Goal: Transaction & Acquisition: Purchase product/service

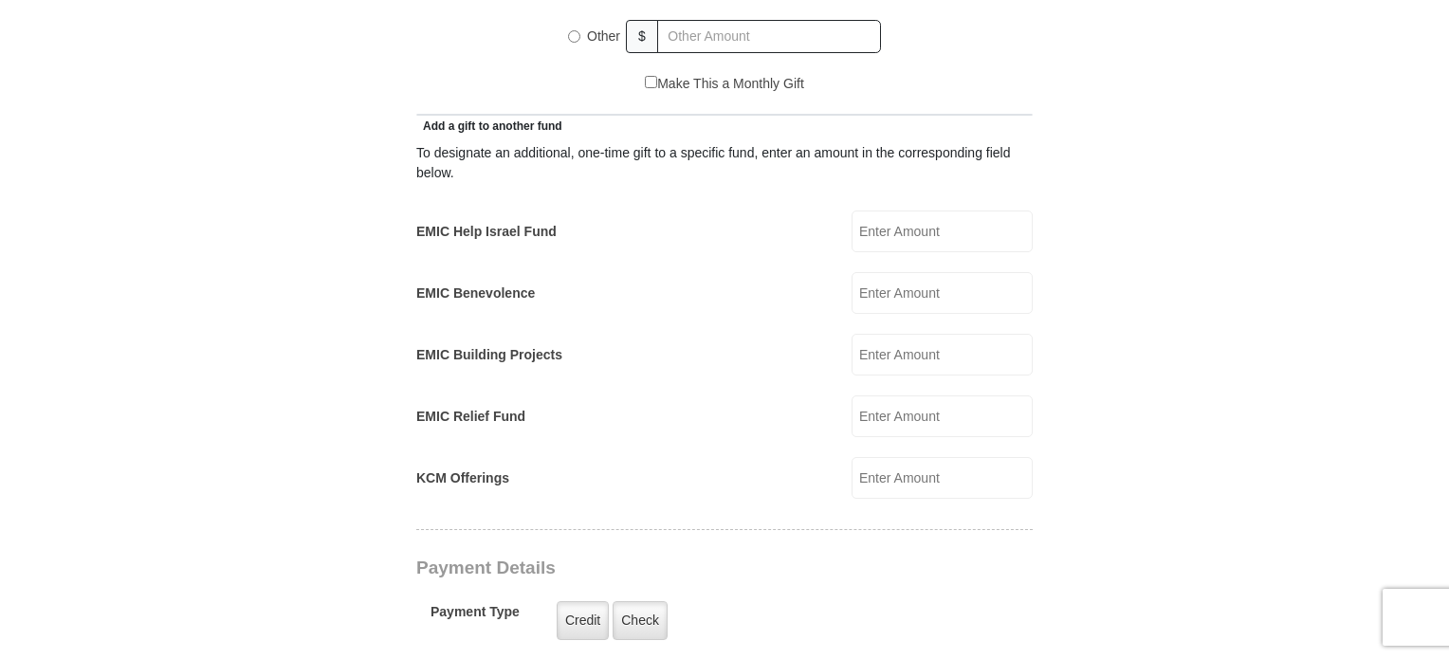
scroll to position [1043, 0]
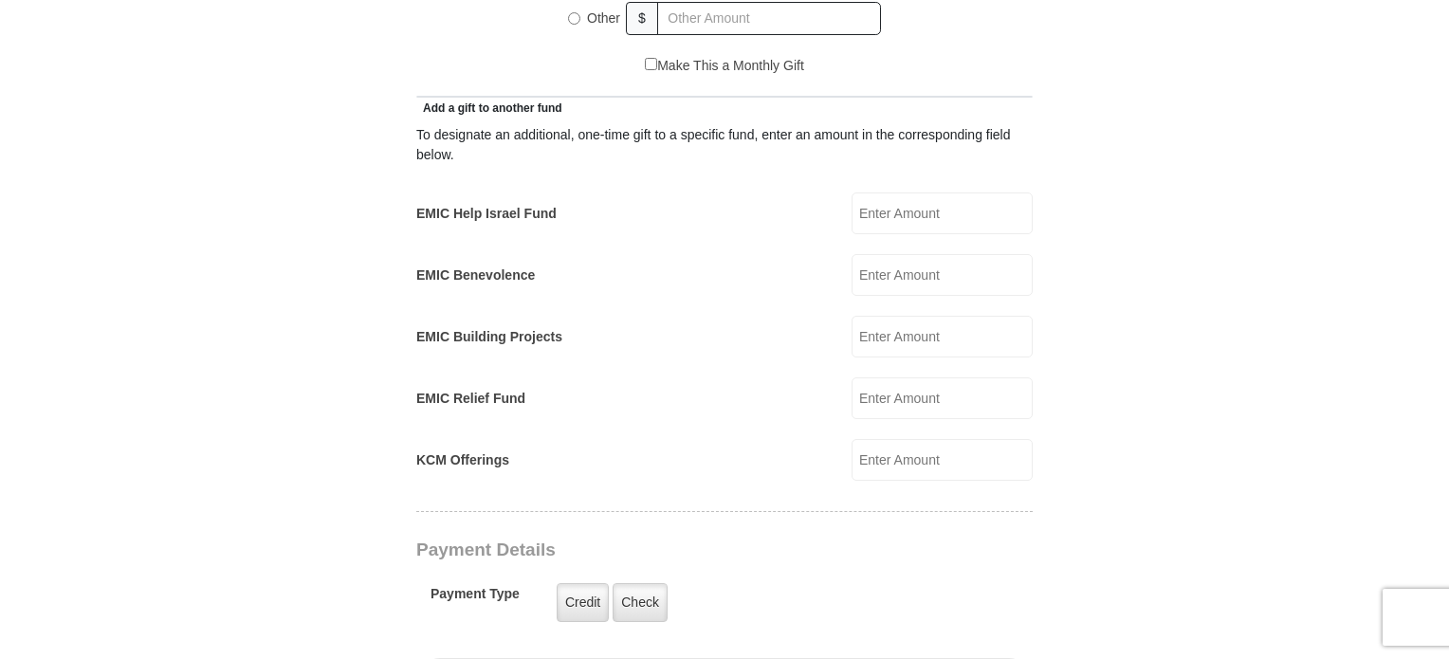
click at [485, 204] on label "EMIC Help Israel Fund" at bounding box center [486, 214] width 140 height 20
click at [851, 192] on input "EMIC Help Israel Fund" at bounding box center [941, 213] width 181 height 42
click at [878, 192] on input "EMIC Help Israel Fund" at bounding box center [941, 213] width 181 height 42
click at [968, 192] on input "300.00" at bounding box center [941, 213] width 181 height 42
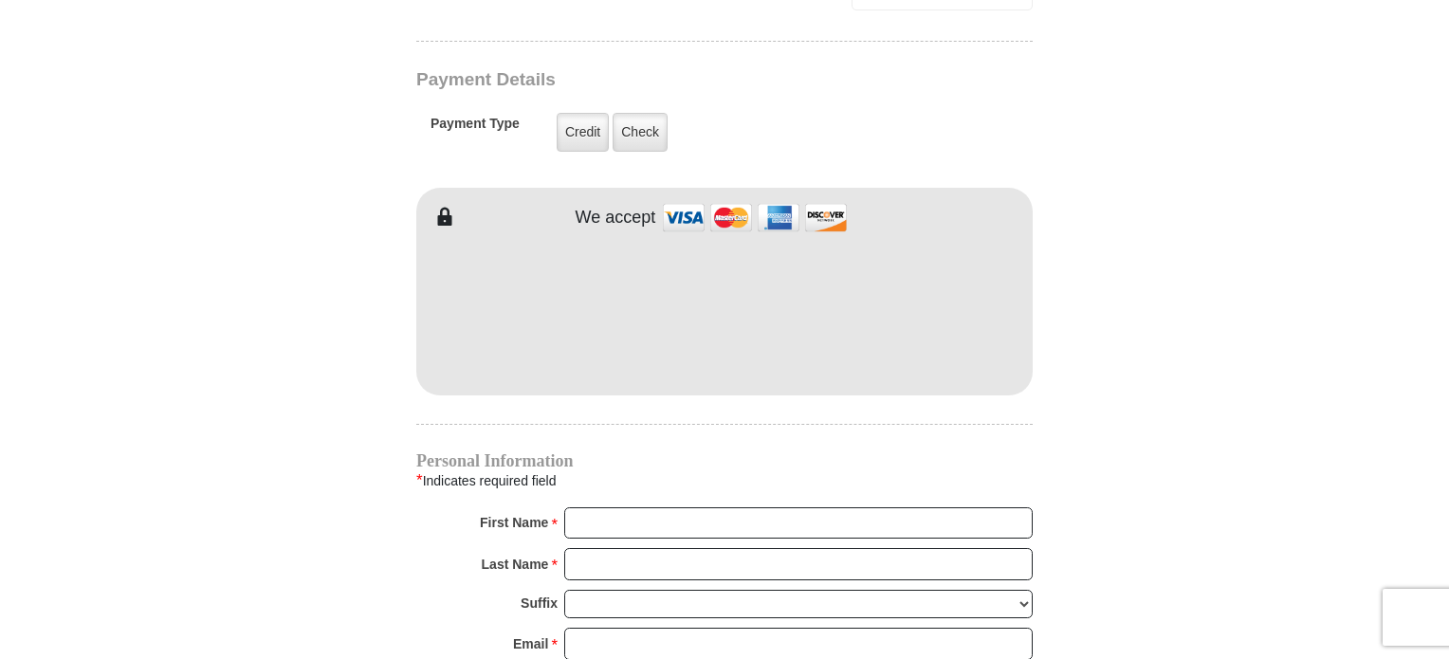
scroll to position [1517, 0]
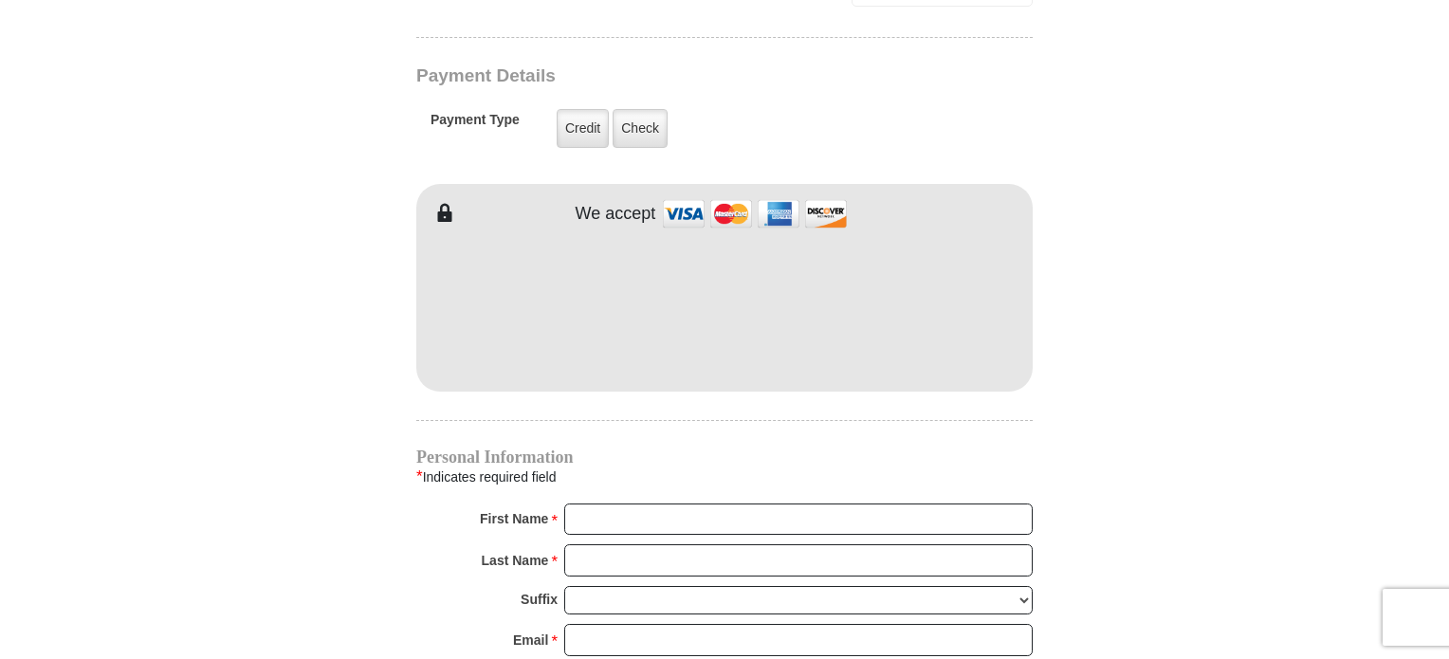
type input "300.00"
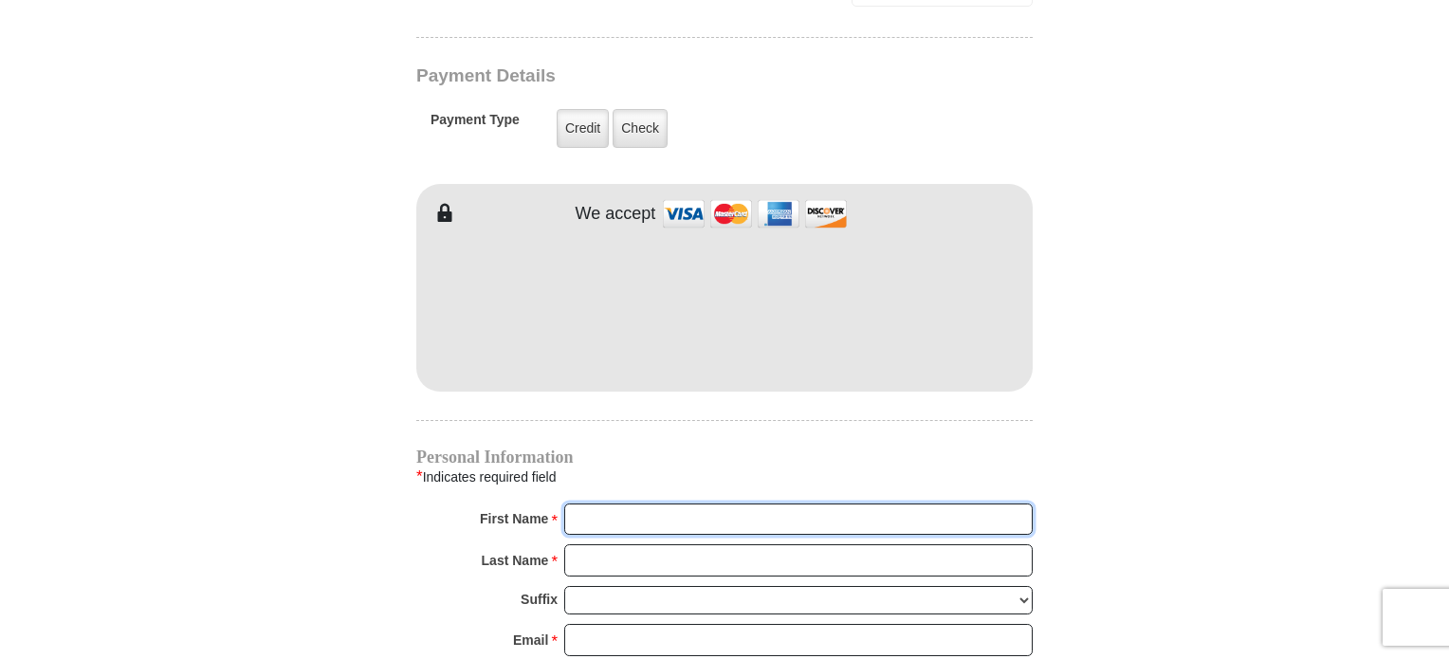
click at [669, 503] on input "First Name *" at bounding box center [798, 519] width 468 height 32
type input "[PERSON_NAME]"
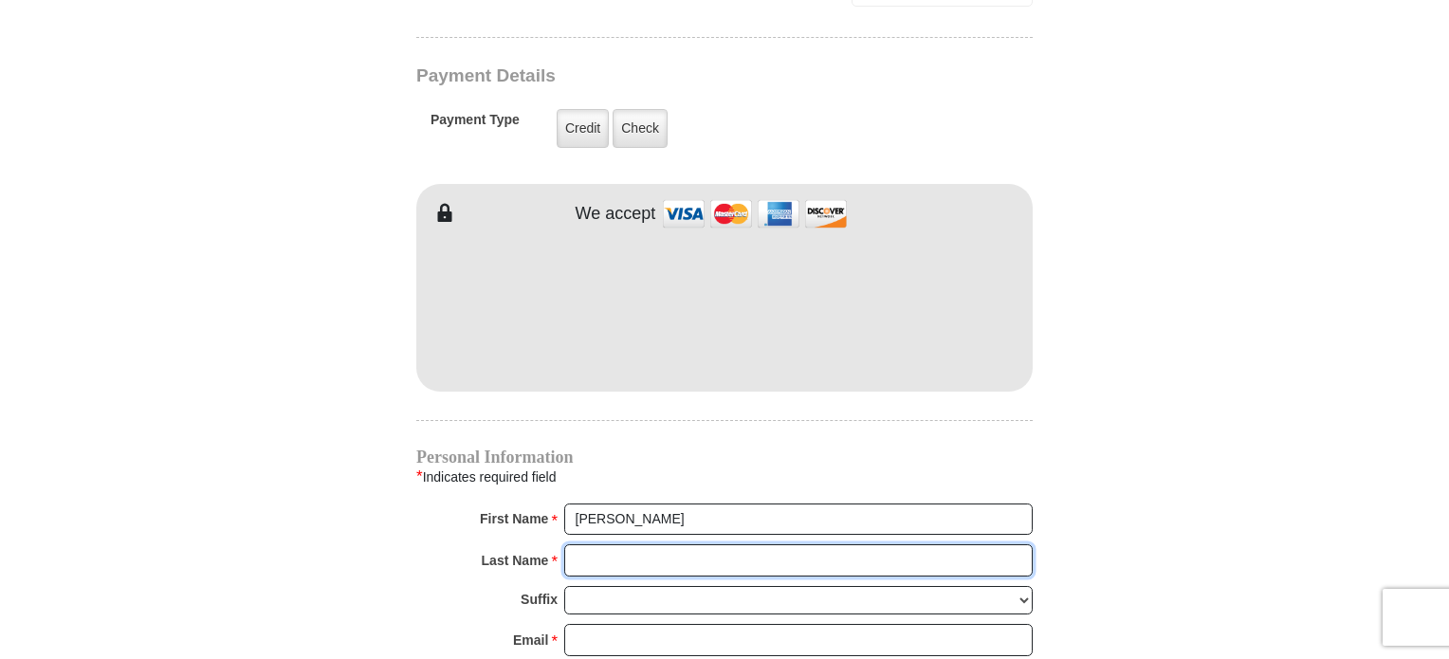
click at [637, 544] on input "Last Name *" at bounding box center [798, 560] width 468 height 32
type input "[PERSON_NAME]"
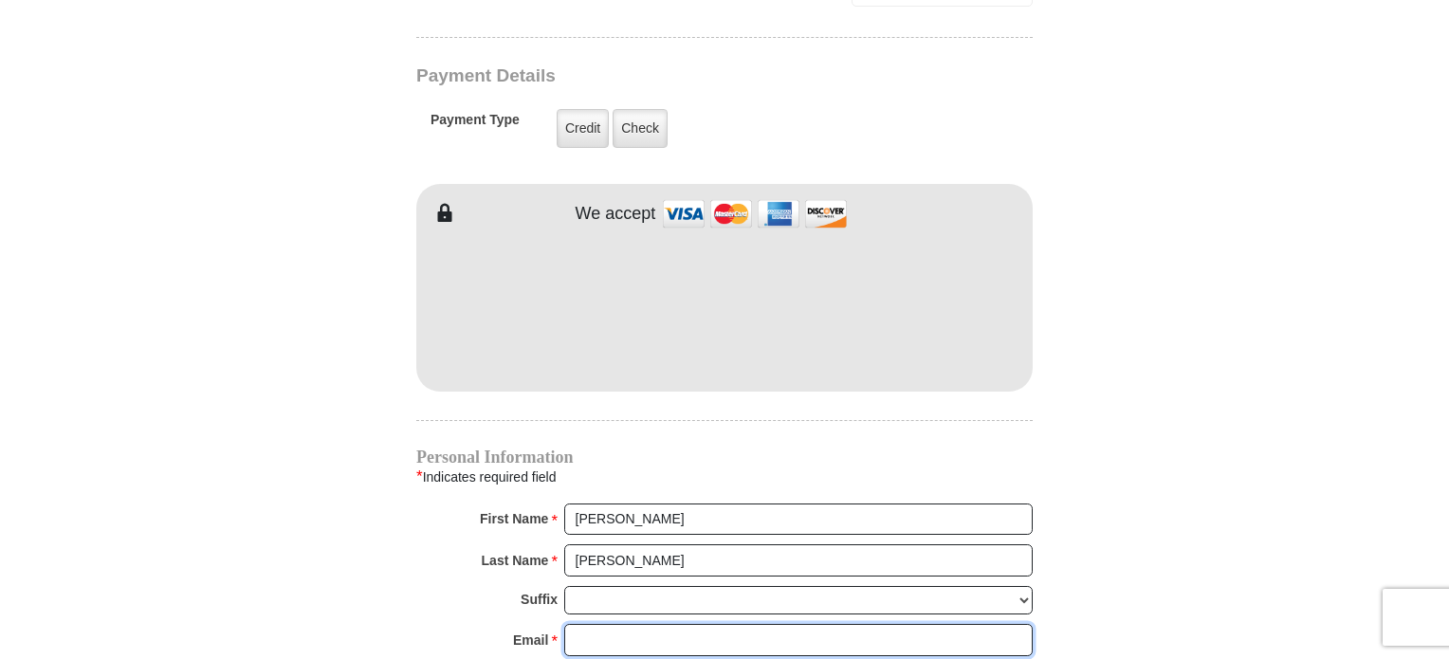
click at [714, 624] on input "Email *" at bounding box center [798, 640] width 468 height 32
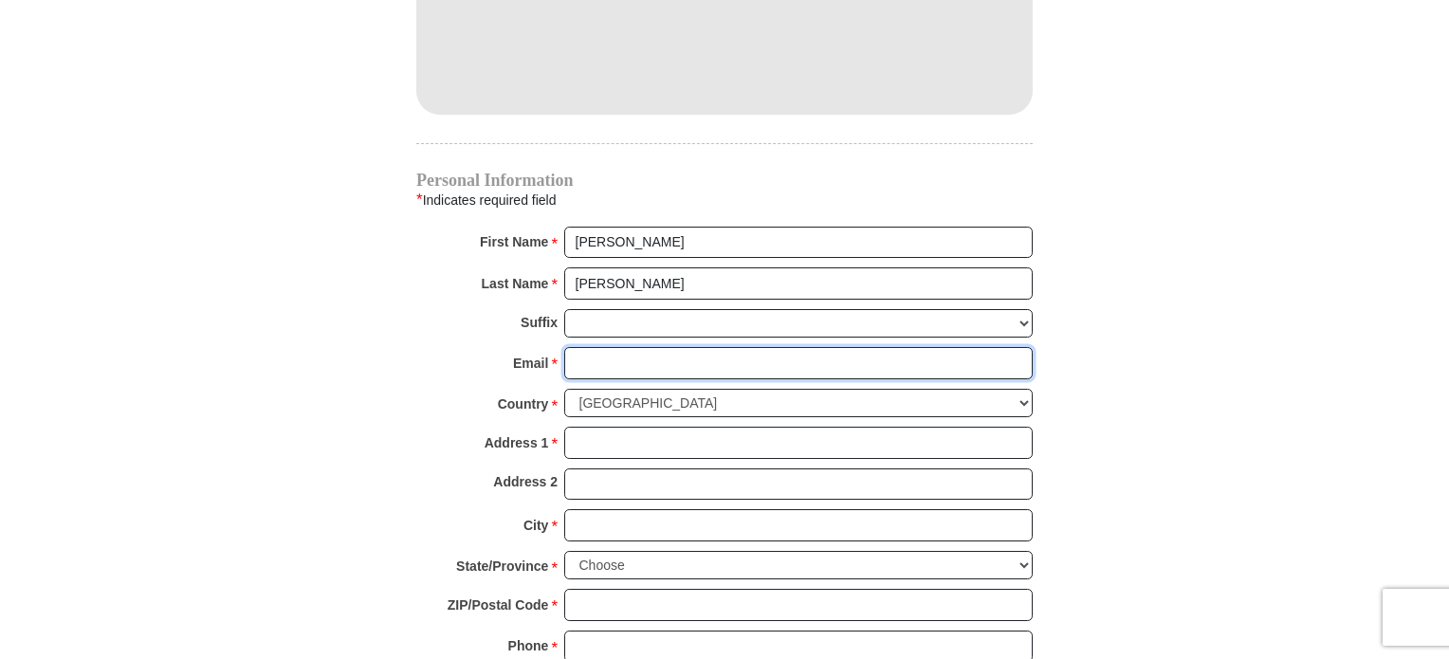
scroll to position [1802, 0]
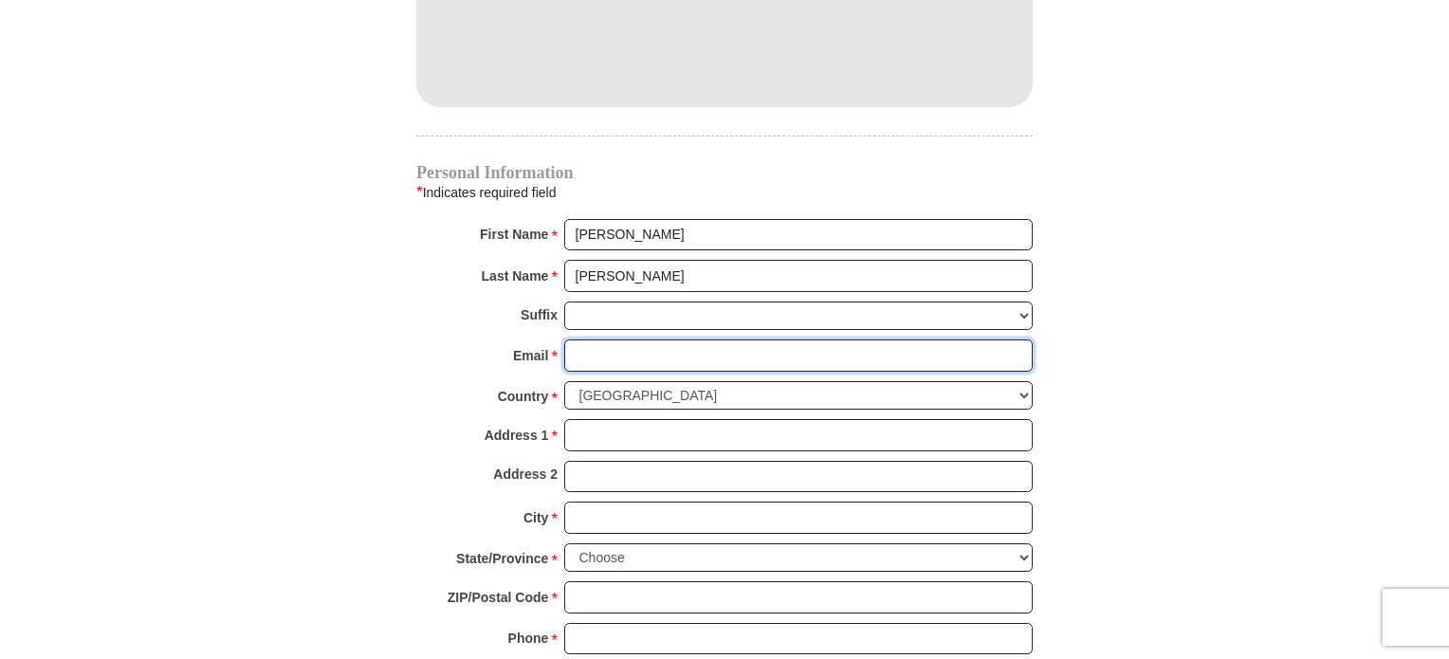
click at [617, 339] on input "Email *" at bounding box center [798, 355] width 468 height 32
type input "[EMAIL_ADDRESS][DOMAIN_NAME]"
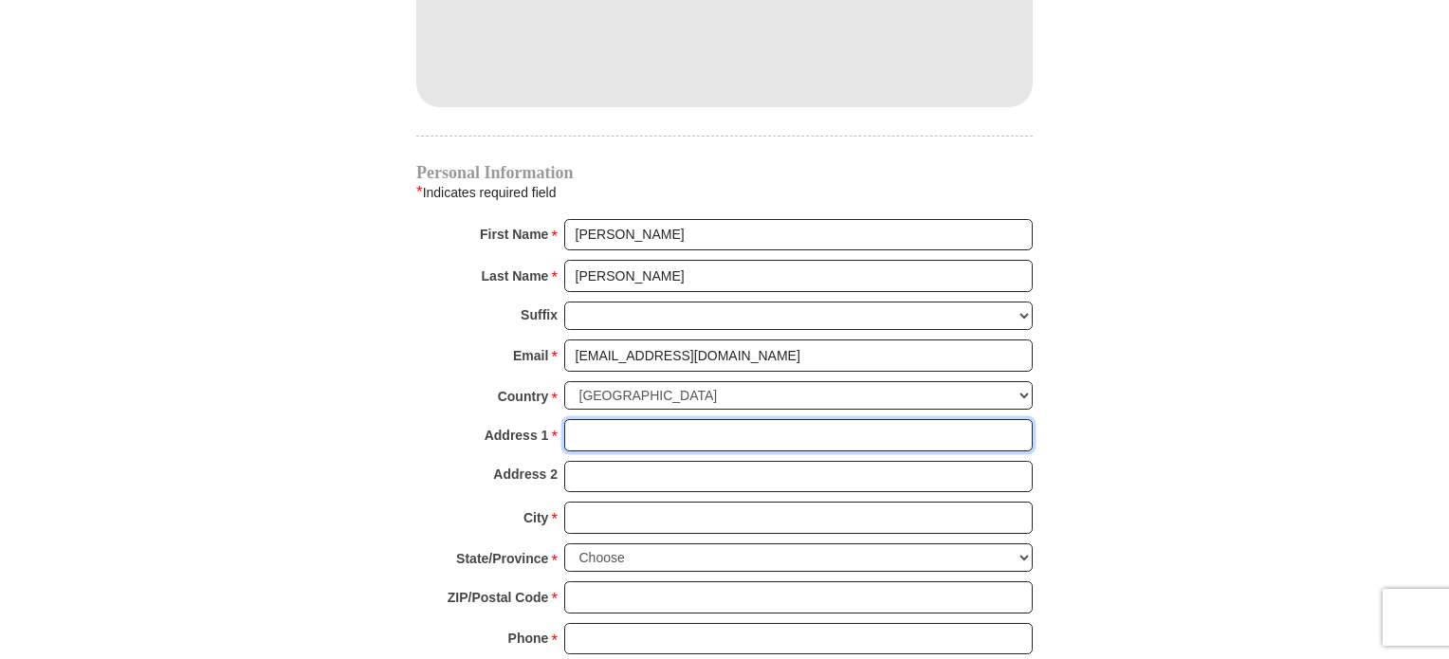
click at [645, 419] on input "Address 1 *" at bounding box center [798, 435] width 468 height 32
type input "2026 [PERSON_NAME] Dr"
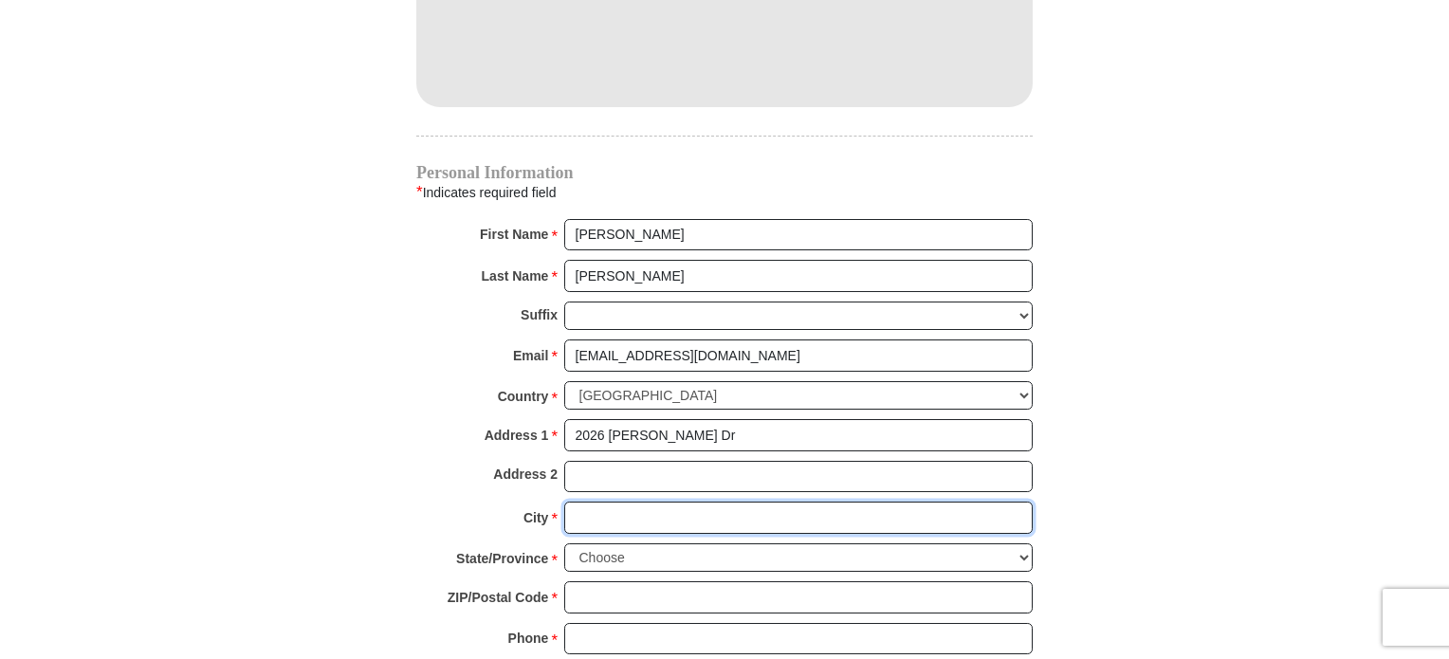
click at [604, 502] on input "City *" at bounding box center [798, 518] width 468 height 32
type input "Columbus"
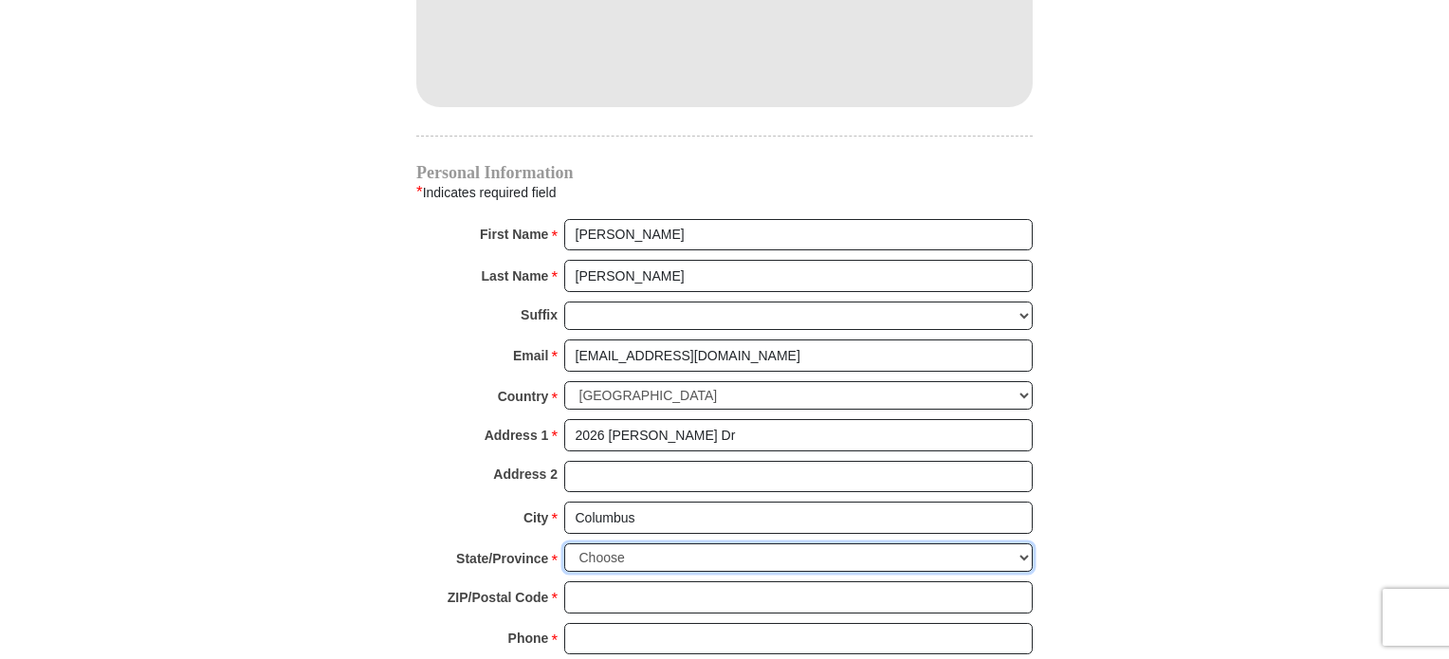
select select "NE"
type input "68601"
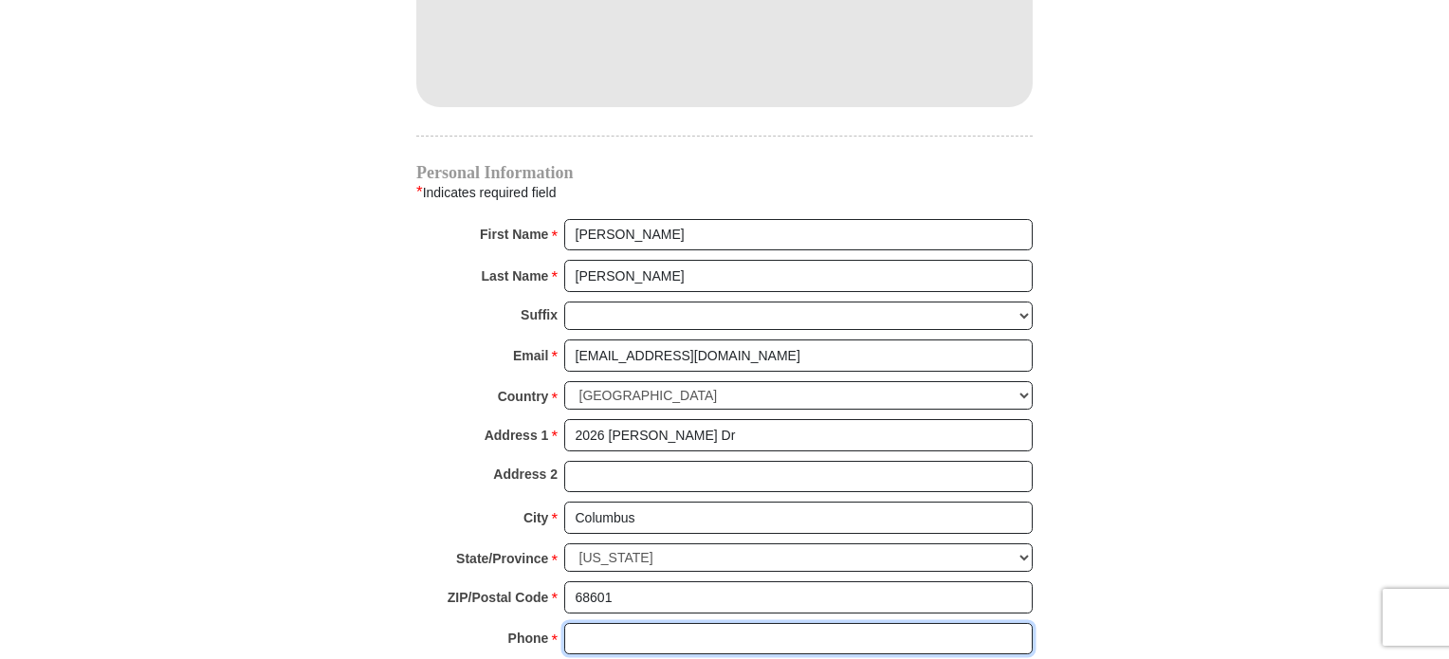
type input "4022762614"
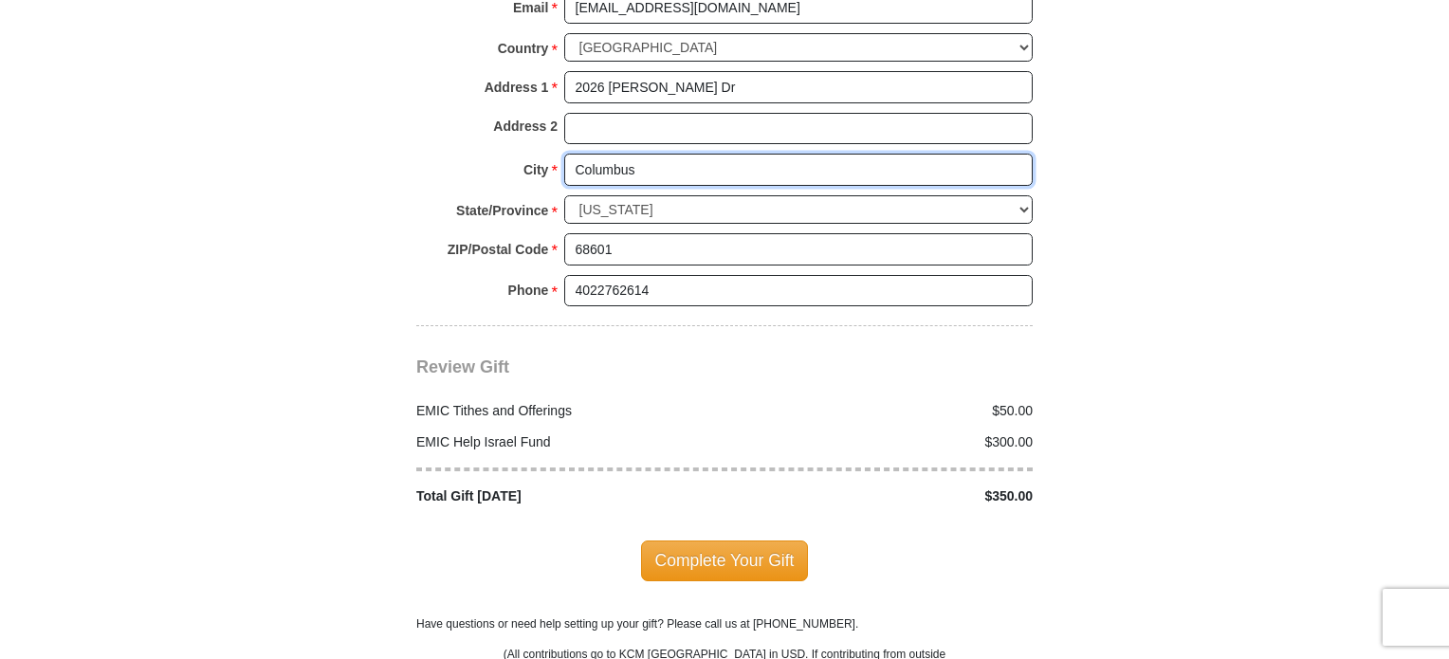
scroll to position [2181, 0]
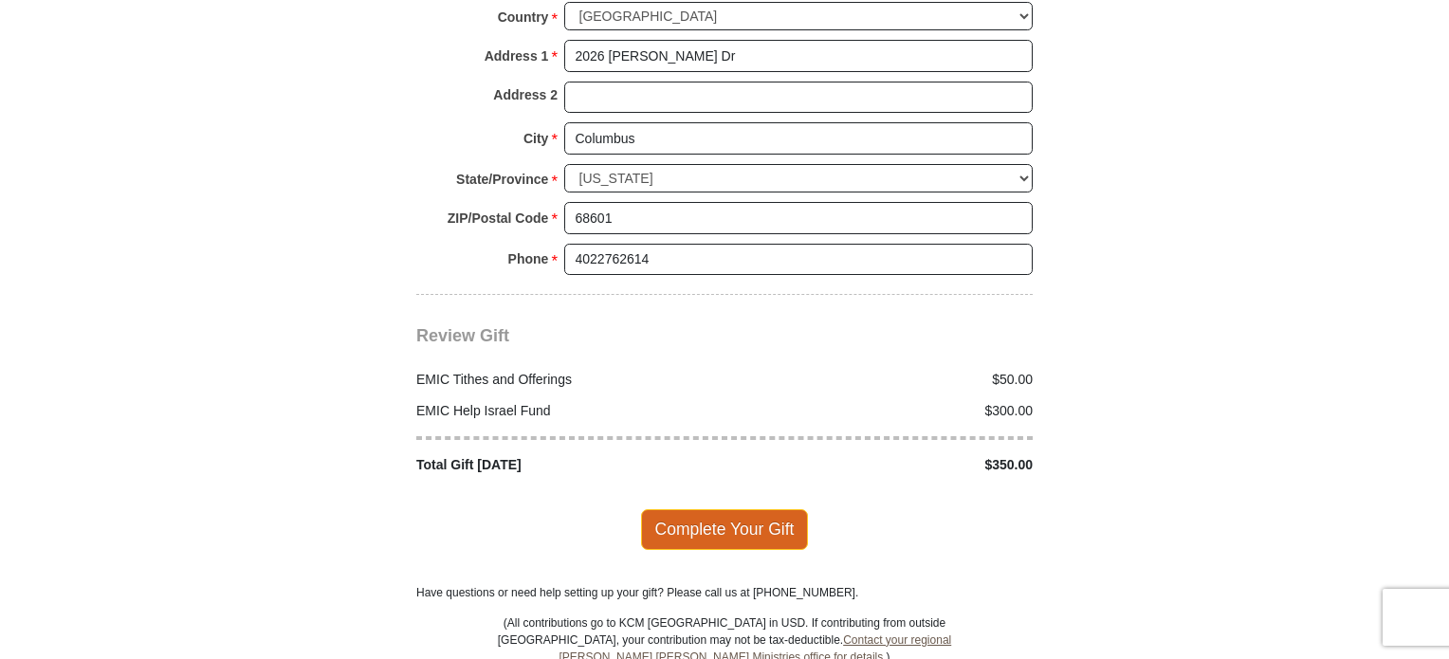
click at [754, 509] on span "Complete Your Gift" at bounding box center [725, 529] width 168 height 40
